Goal: Transaction & Acquisition: Purchase product/service

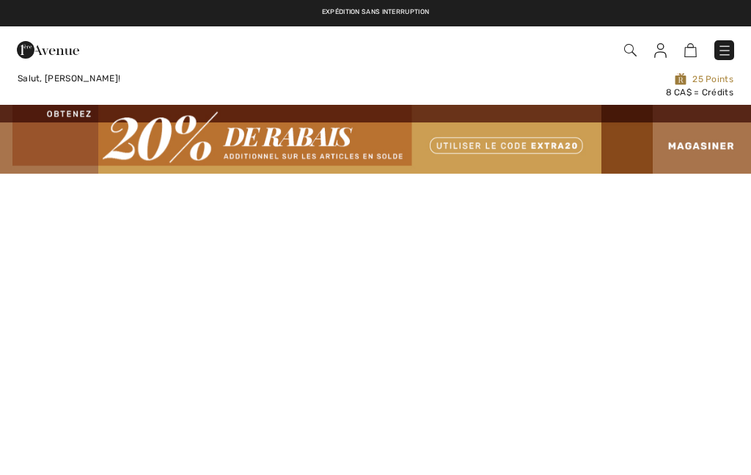
checkbox input "true"
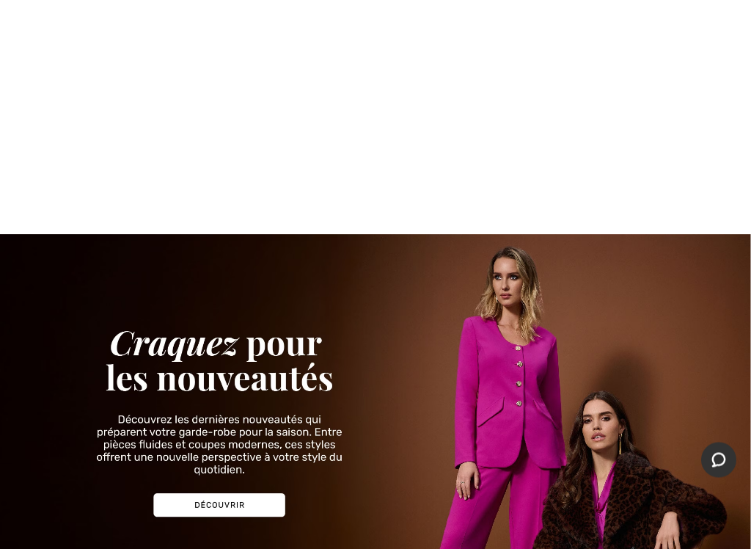
scroll to position [1155, 0]
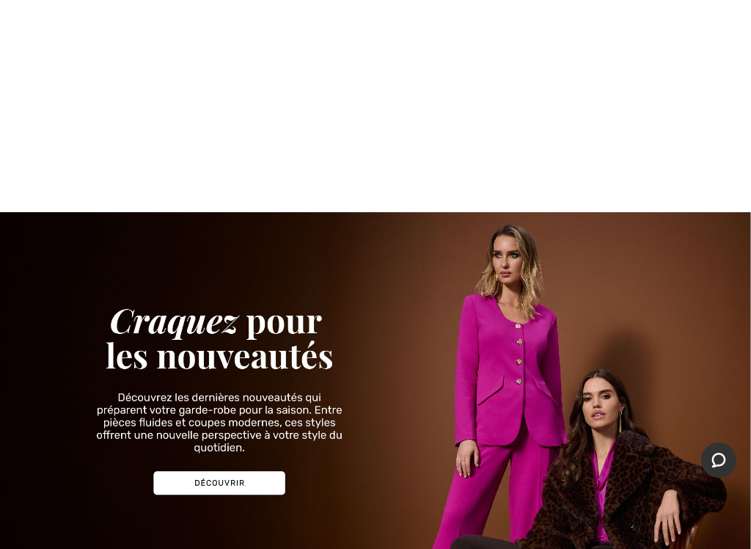
click at [515, 363] on img at bounding box center [375, 392] width 751 height 360
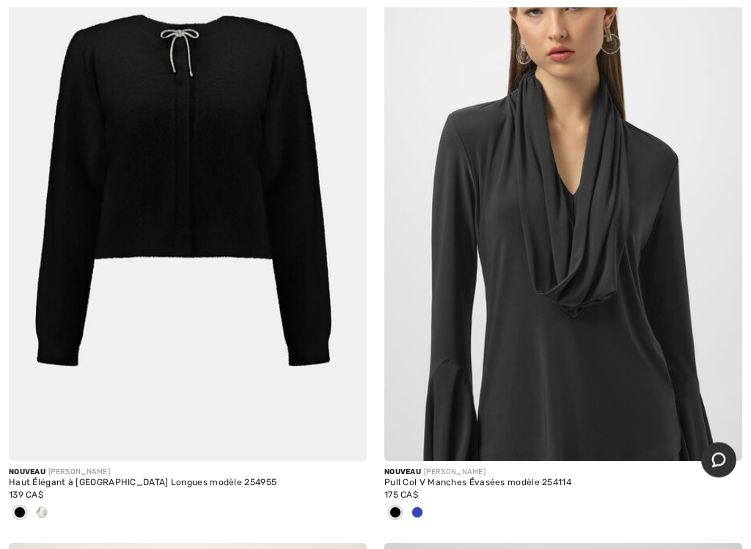
scroll to position [2770, 0]
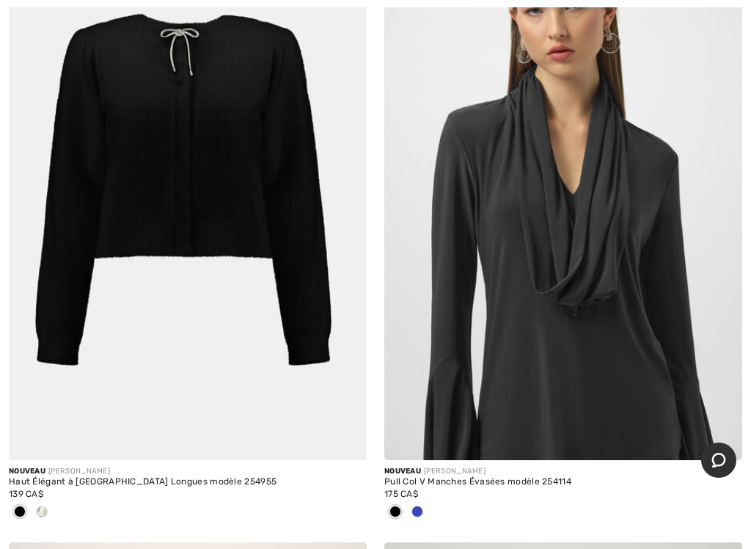
click at [140, 444] on img at bounding box center [188, 191] width 358 height 537
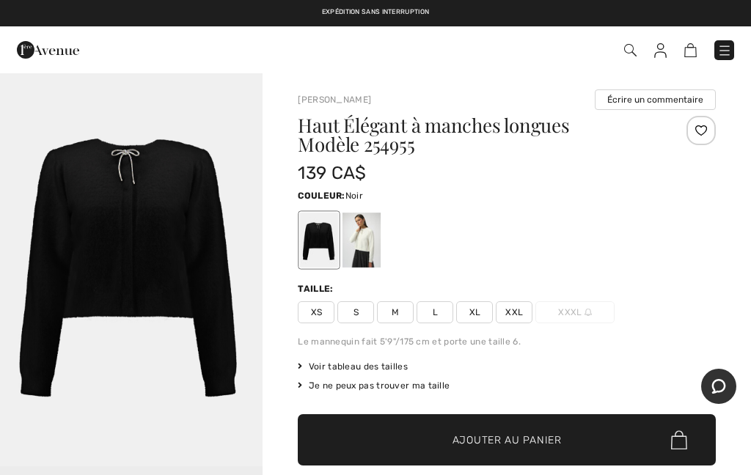
click at [365, 312] on span "S" at bounding box center [355, 312] width 37 height 22
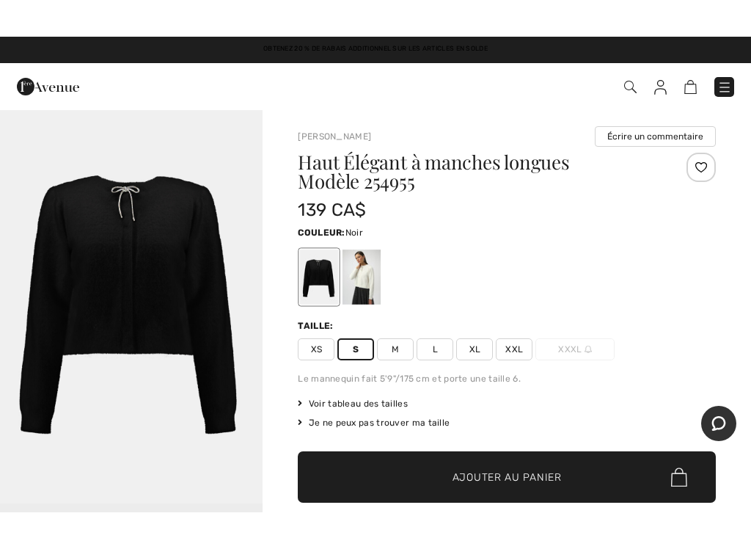
scroll to position [32, 0]
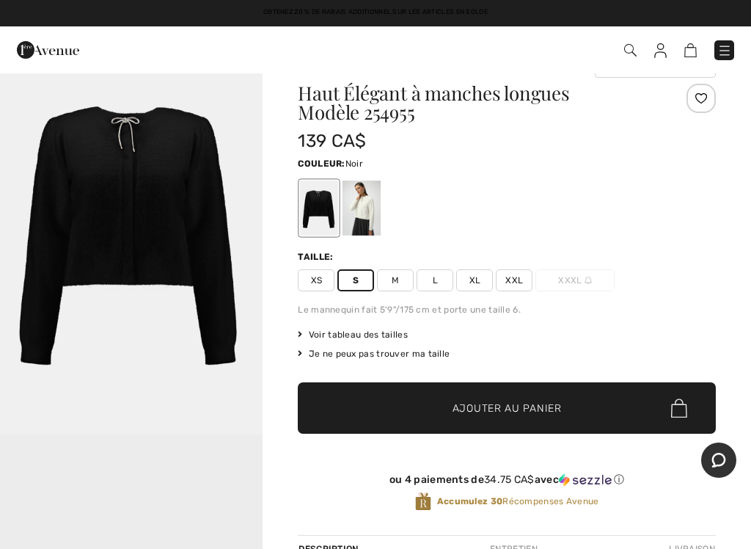
click at [395, 335] on span "Voir tableau des tailles" at bounding box center [353, 334] width 110 height 13
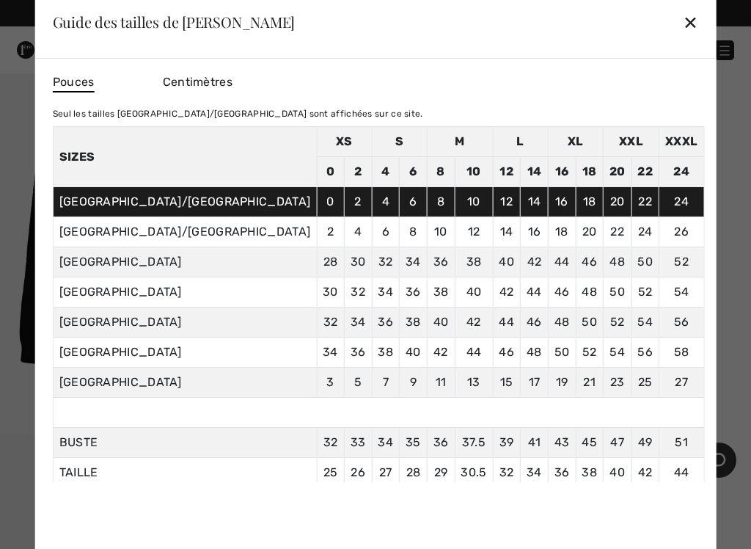
scroll to position [0, 0]
click at [683, 32] on div "✕" at bounding box center [690, 22] width 15 height 31
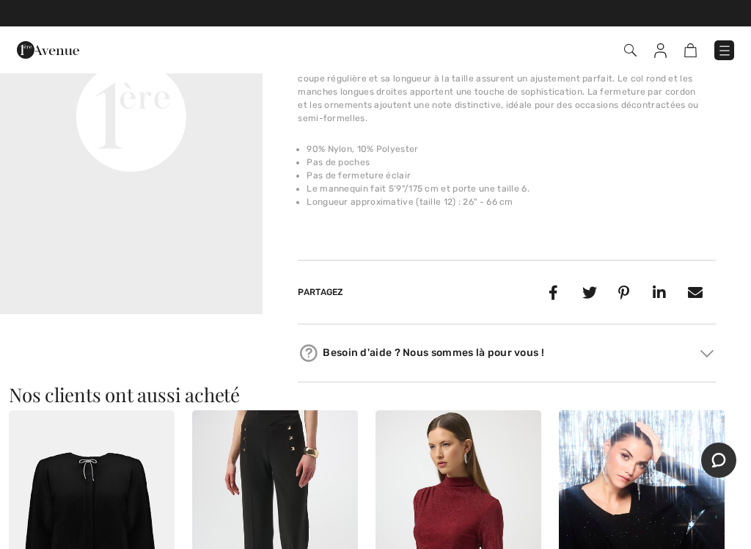
scroll to position [535, 0]
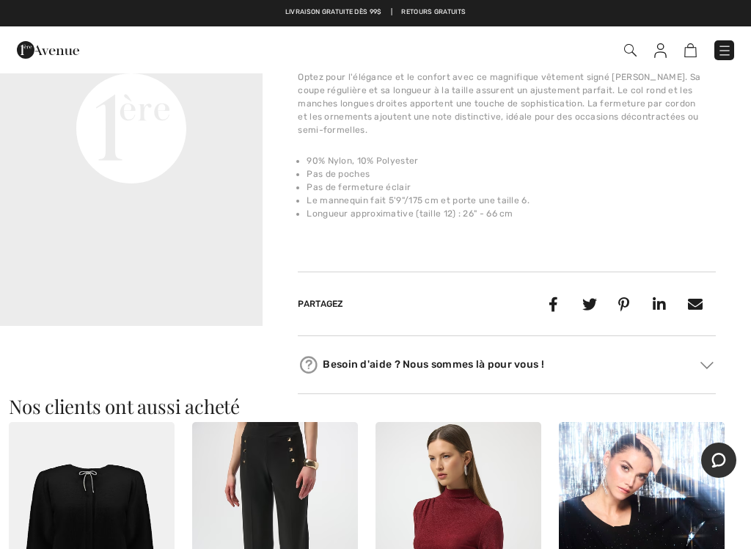
click at [656, 307] on icon at bounding box center [659, 304] width 28 height 28
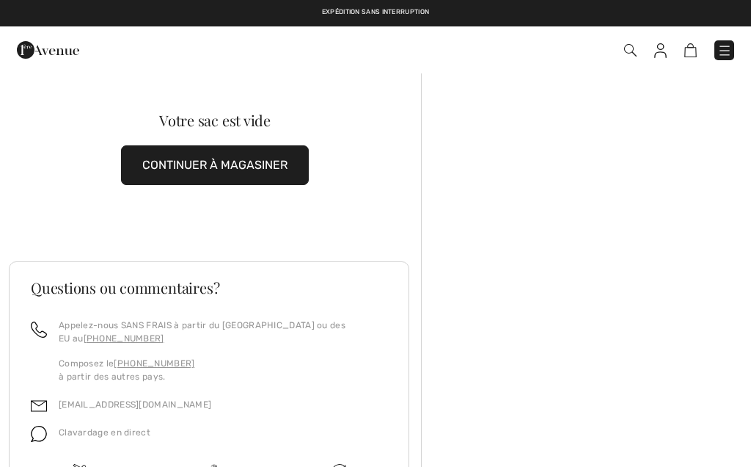
click at [721, 54] on img at bounding box center [724, 50] width 15 height 15
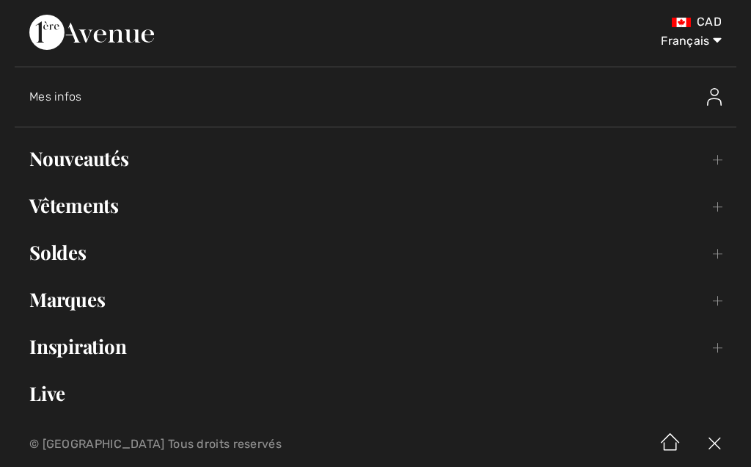
click at [53, 254] on link "Soldes Toggle submenu" at bounding box center [376, 252] width 722 height 32
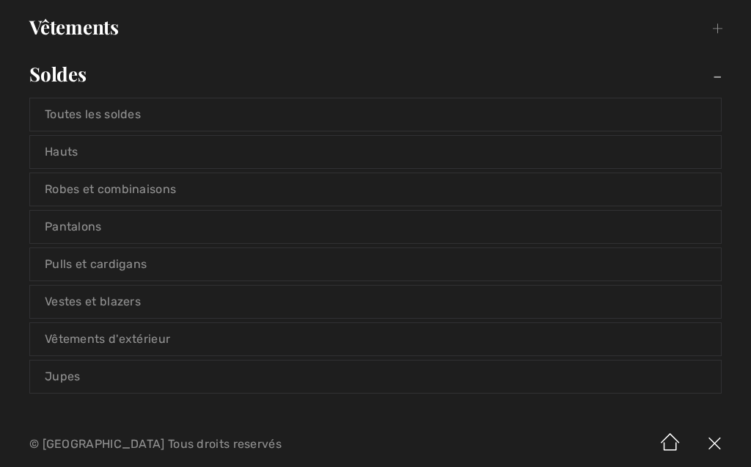
scroll to position [189, 0]
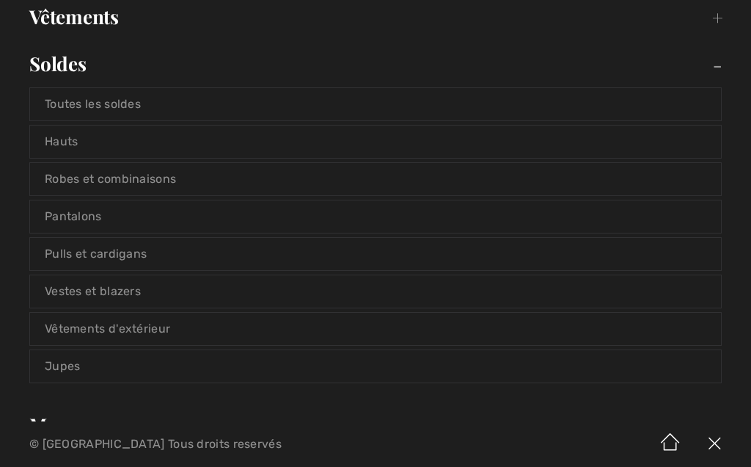
click at [100, 297] on link "Vestes et blazers" at bounding box center [375, 291] width 691 height 32
click at [78, 295] on link "Vestes et blazers" at bounding box center [375, 291] width 691 height 32
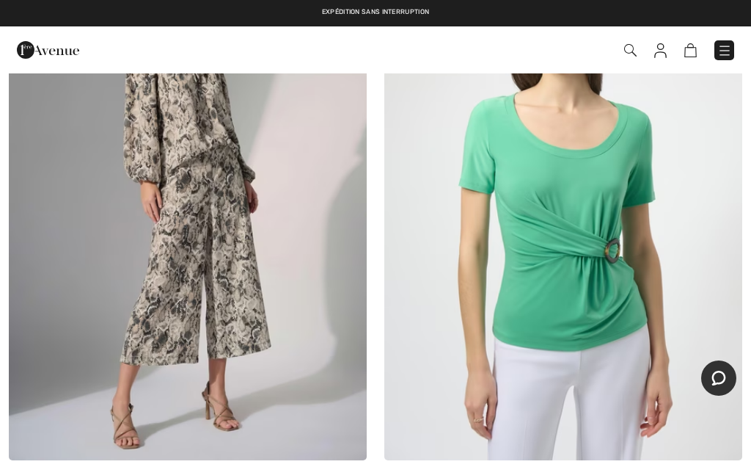
scroll to position [14074, 0]
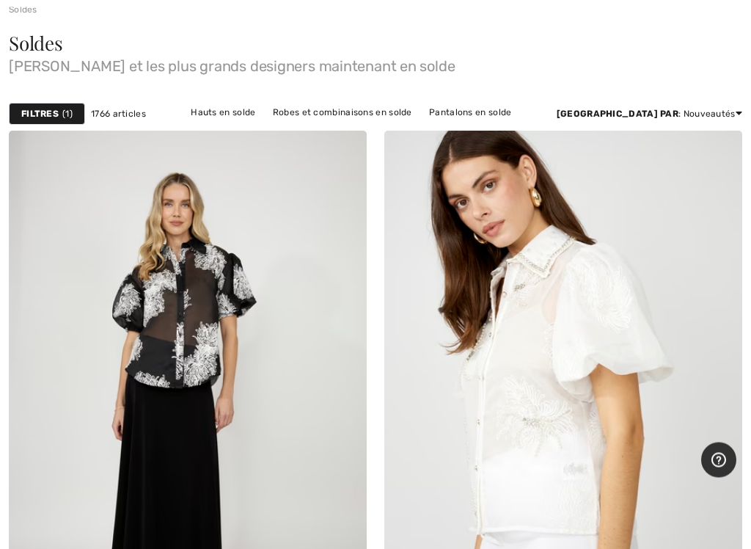
scroll to position [172, 0]
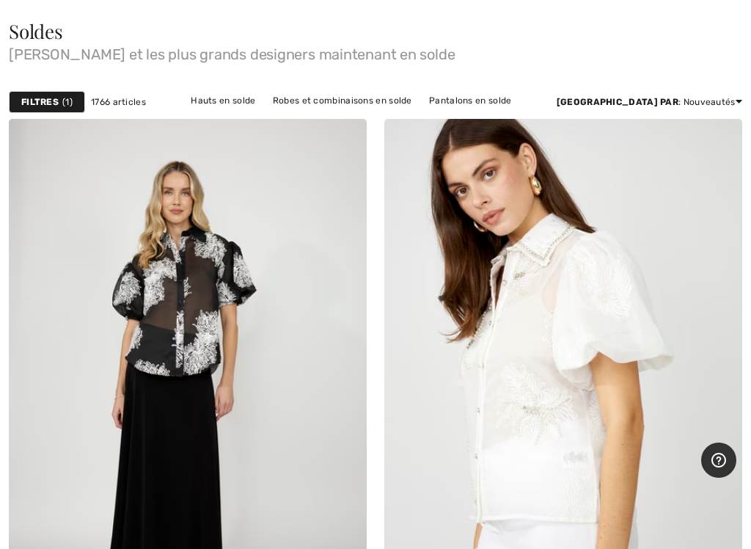
click at [263, 102] on link "Hauts en solde" at bounding box center [222, 100] width 79 height 19
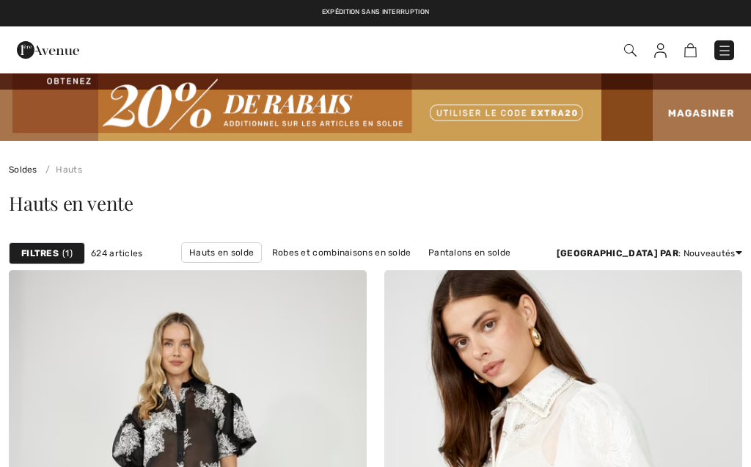
checkbox input "true"
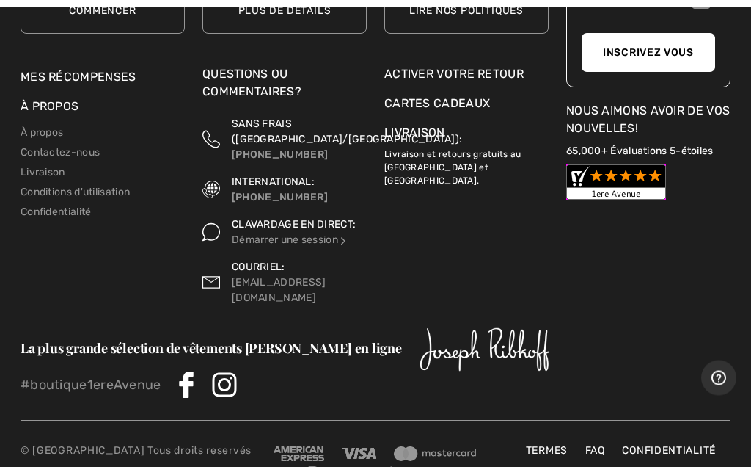
scroll to position [16362, 0]
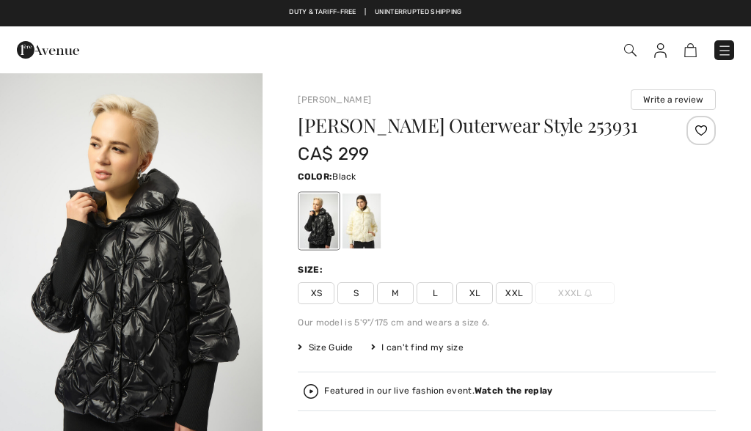
checkbox input "true"
click at [367, 226] on div at bounding box center [362, 221] width 38 height 55
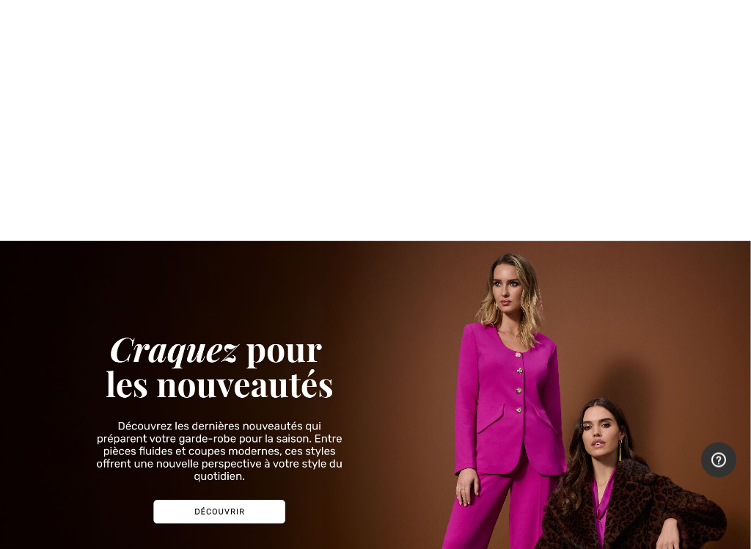
scroll to position [1153, 0]
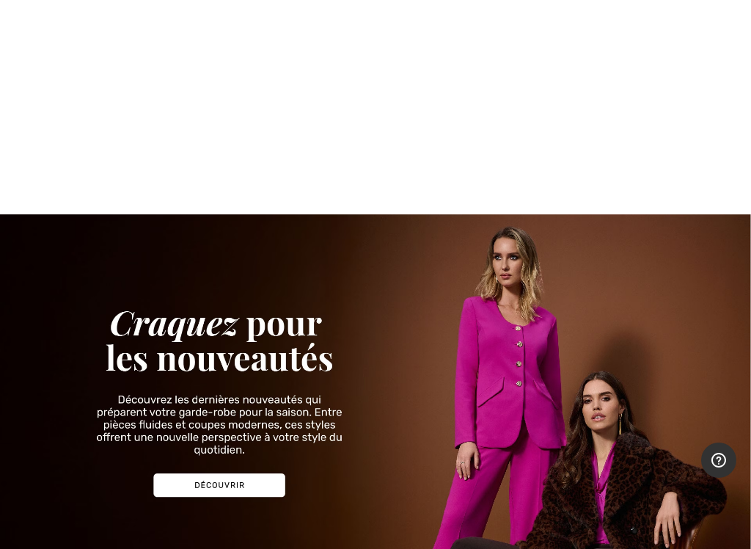
click at [527, 392] on img at bounding box center [375, 394] width 751 height 360
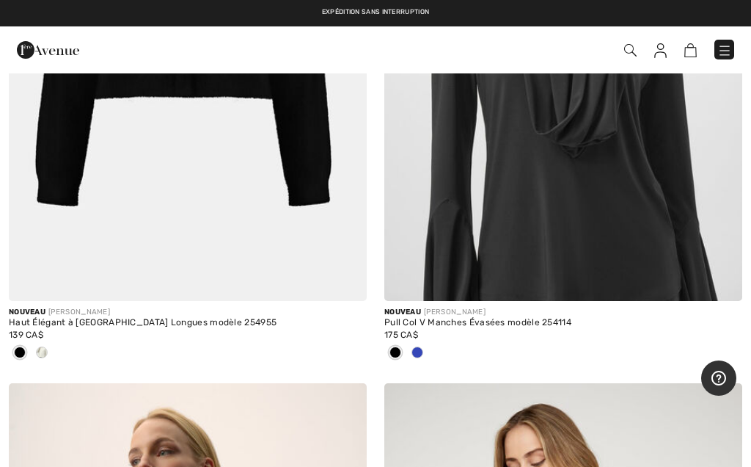
scroll to position [2865, 0]
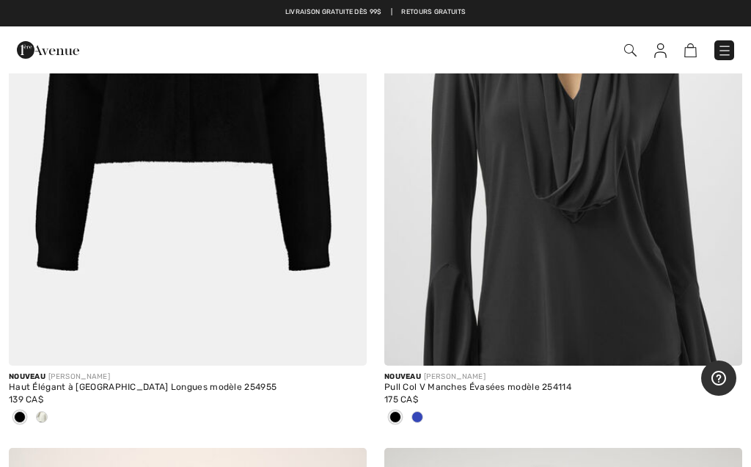
click at [81, 394] on div "139 CA$" at bounding box center [188, 398] width 358 height 13
click at [343, 340] on img at bounding box center [344, 343] width 13 height 13
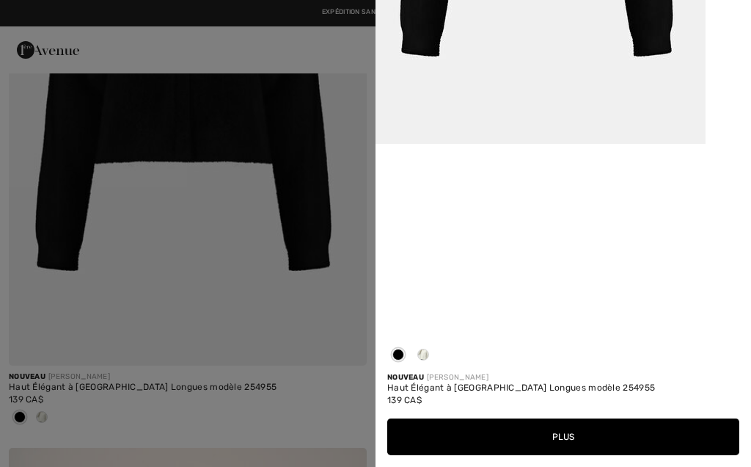
scroll to position [830, 0]
click at [575, 439] on button "Plus" at bounding box center [563, 436] width 352 height 37
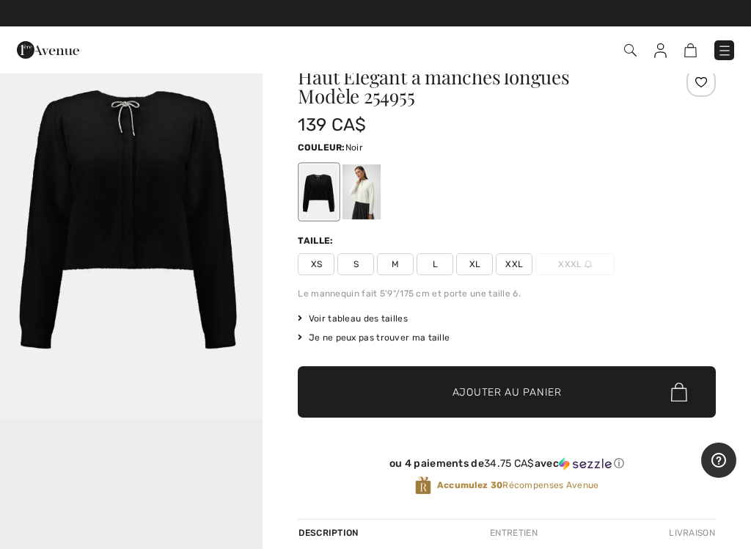
click at [379, 197] on div at bounding box center [362, 191] width 38 height 55
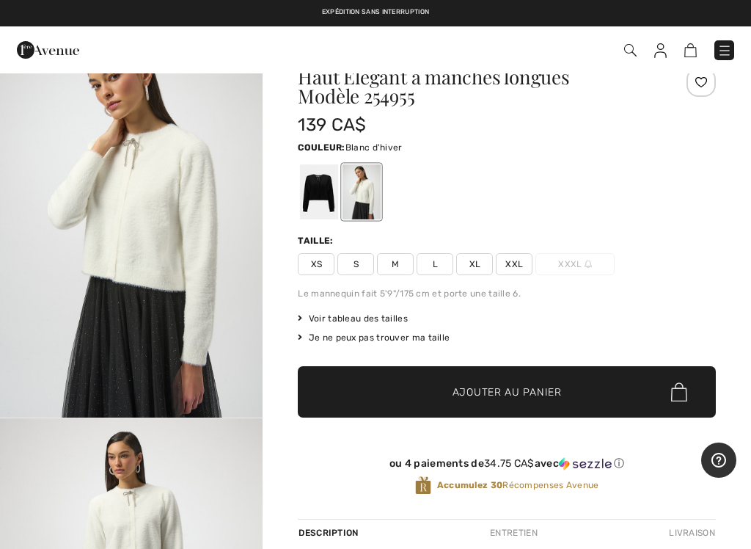
click at [354, 277] on div "Haut Élégant à manches longues Modèle 254955 139 CA$ Couleur: Blanc d'hiver Tai…" at bounding box center [507, 292] width 418 height 451
click at [359, 263] on span "S" at bounding box center [355, 264] width 37 height 22
click at [396, 271] on span "M" at bounding box center [395, 264] width 37 height 22
click at [518, 394] on span "Ajouter au panier" at bounding box center [507, 391] width 109 height 15
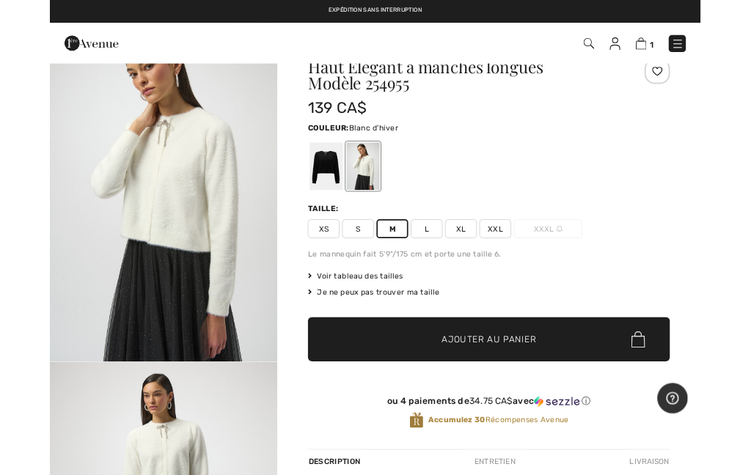
scroll to position [89, 0]
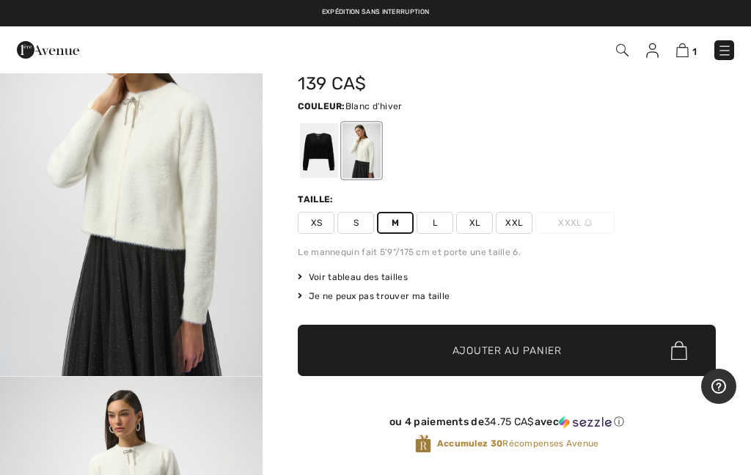
click at [422, 302] on div "Je ne peux pas trouver ma taille" at bounding box center [507, 296] width 418 height 13
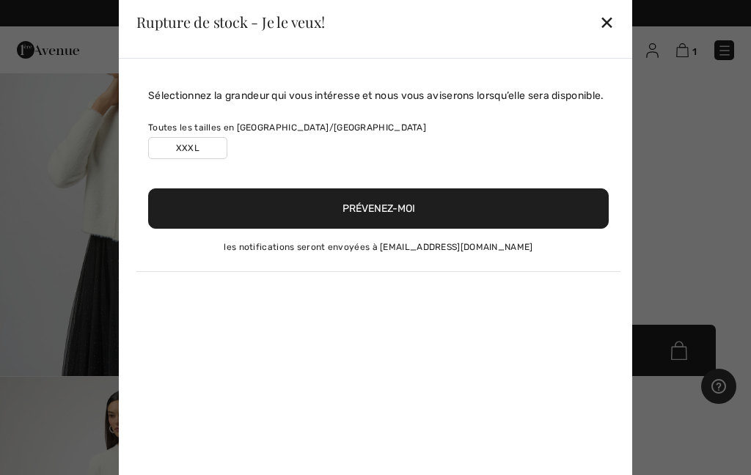
click at [606, 29] on div "✕" at bounding box center [606, 22] width 15 height 31
